Goal: Find specific page/section: Find specific page/section

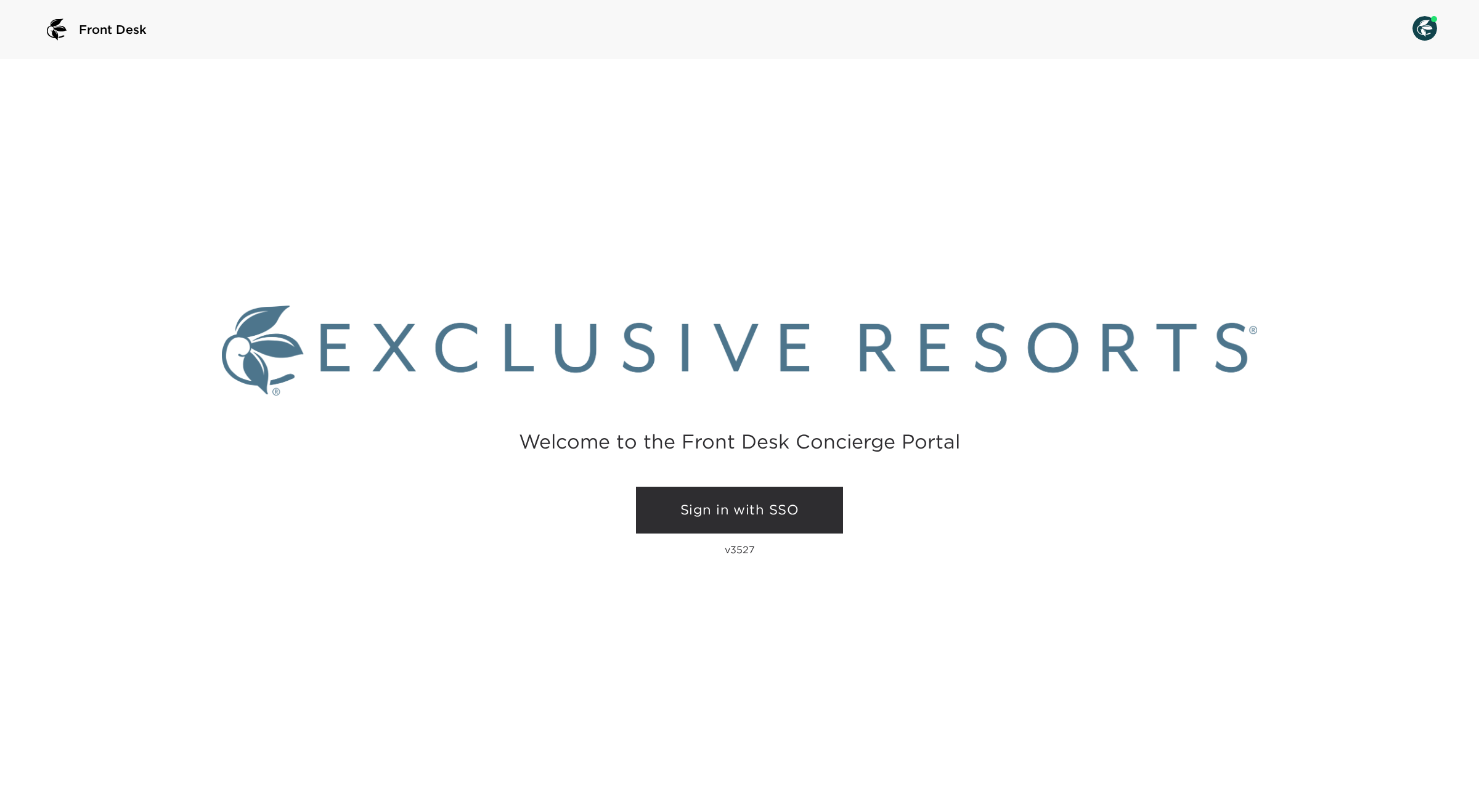
click at [780, 519] on link "Sign in with SSO" at bounding box center [740, 510] width 207 height 47
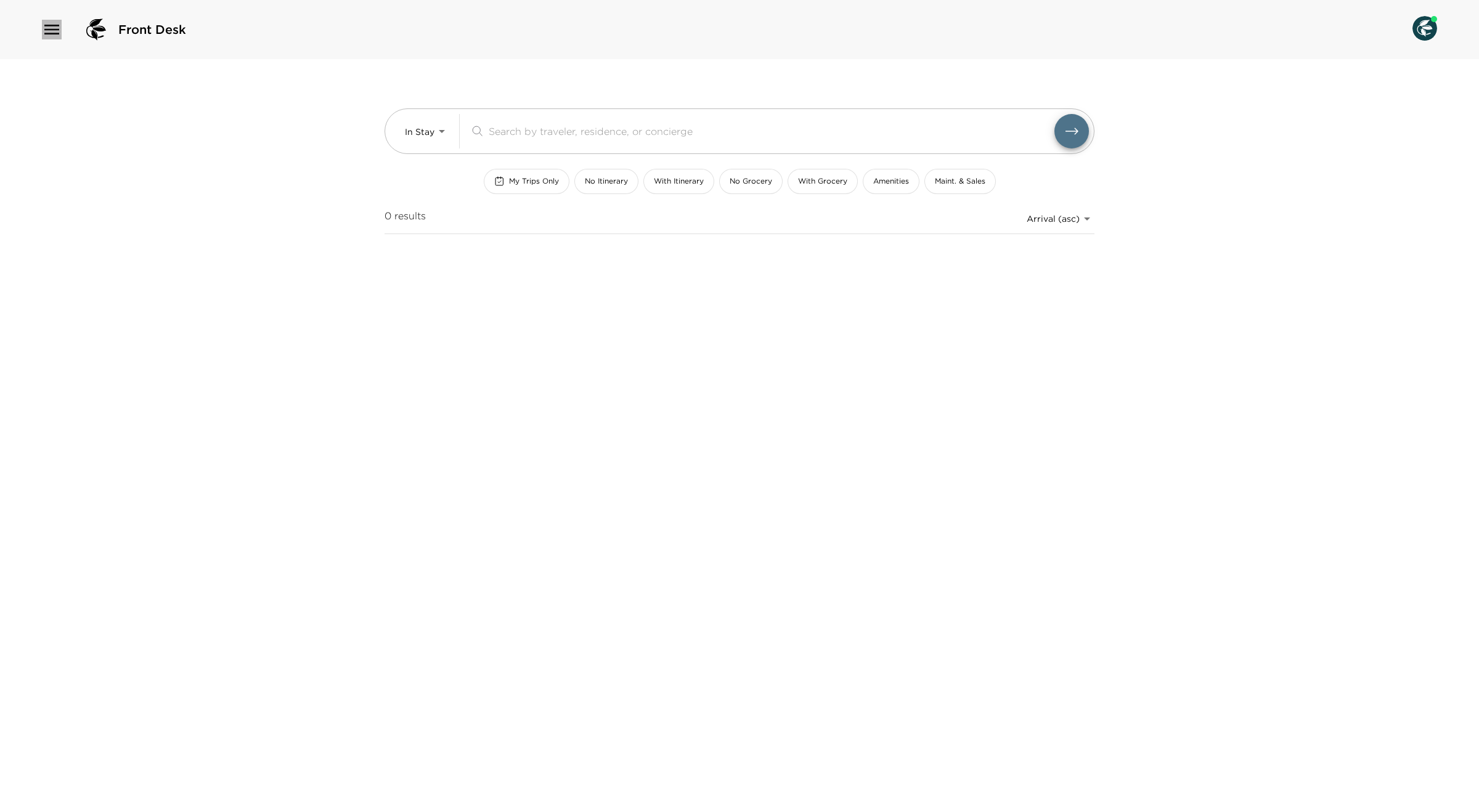
click at [48, 21] on icon "button" at bounding box center [51, 29] width 20 height 20
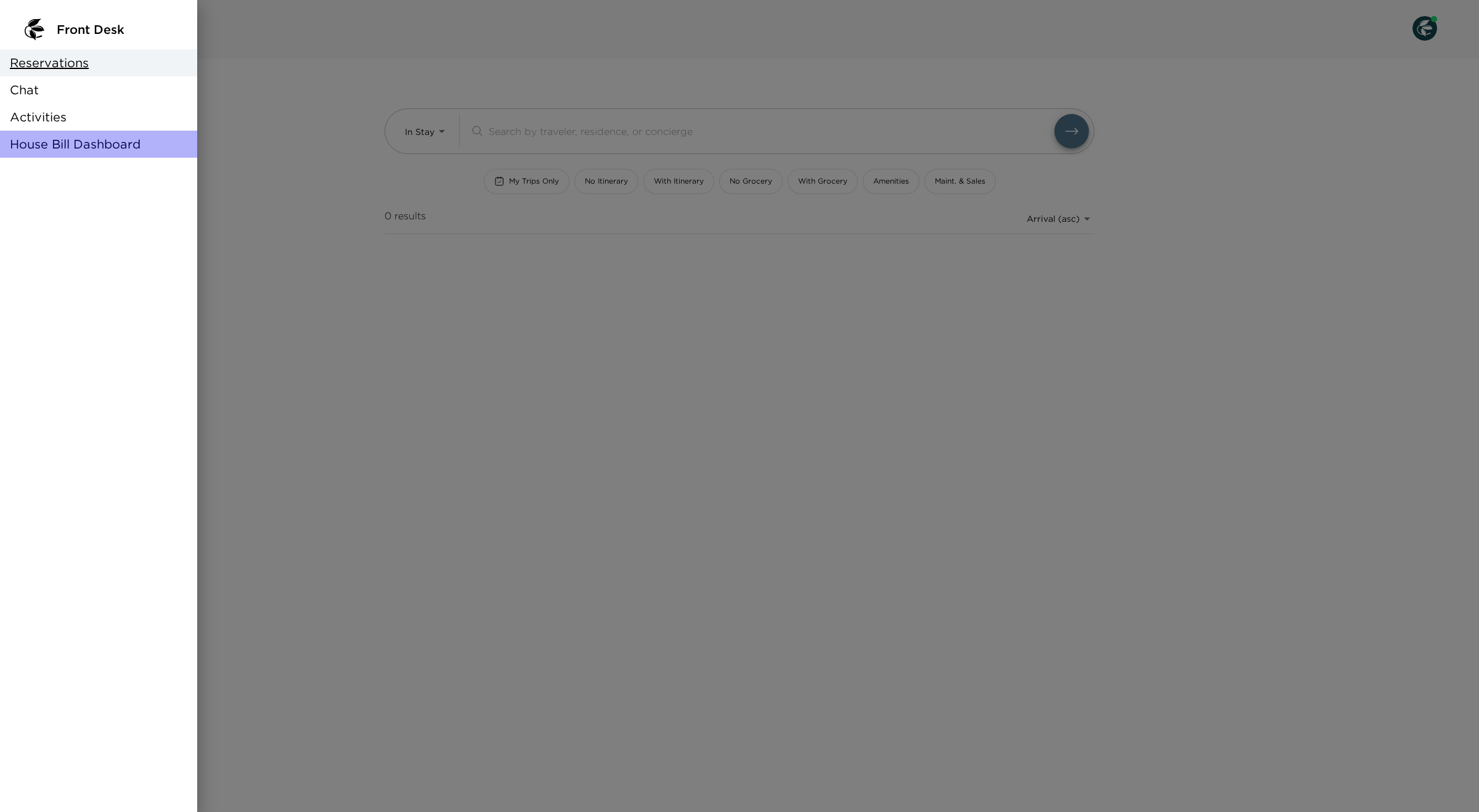
click at [41, 133] on div "House Bill Dashboard" at bounding box center [98, 144] width 197 height 27
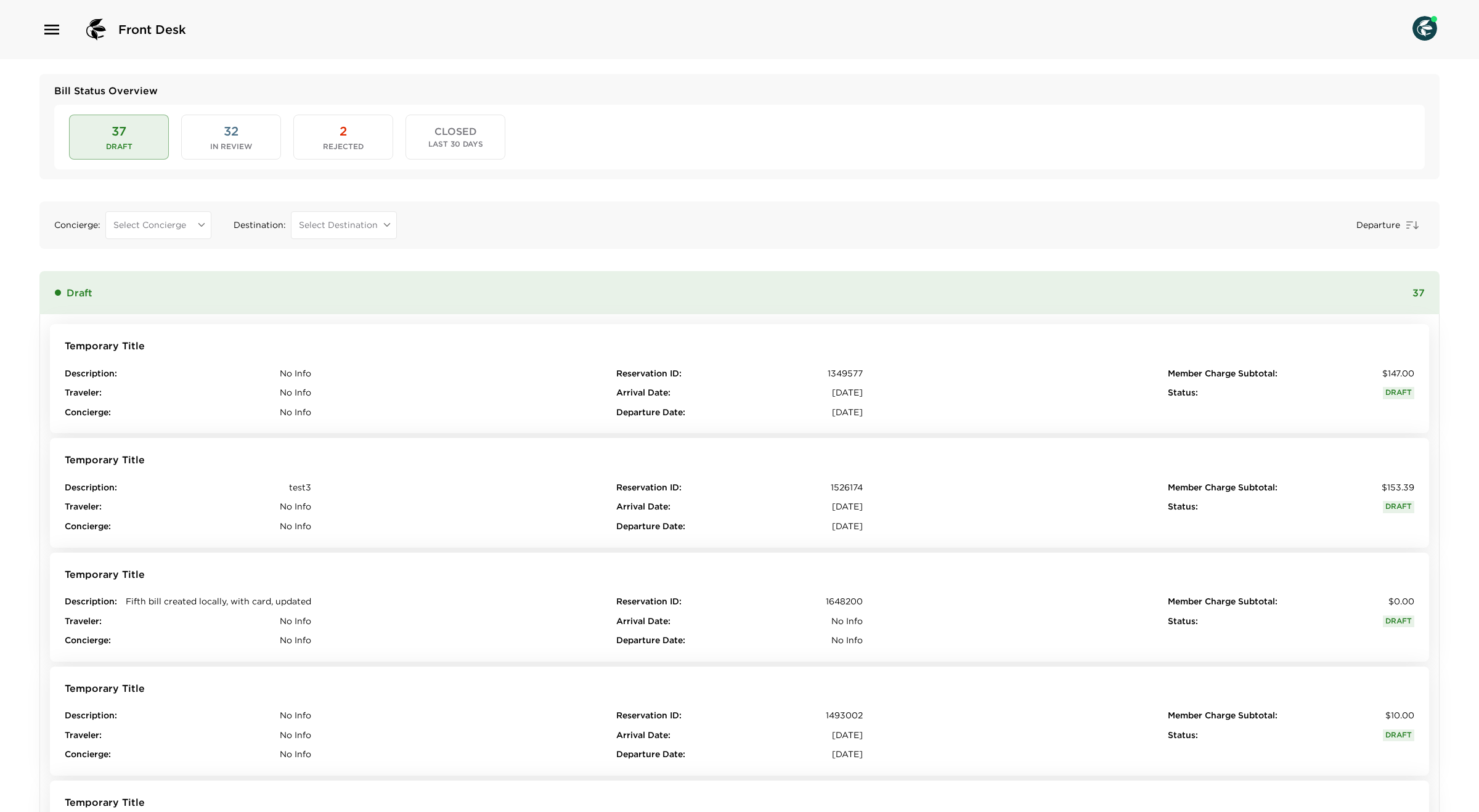
scroll to position [2, 0]
